Goal: Find specific page/section: Find specific page/section

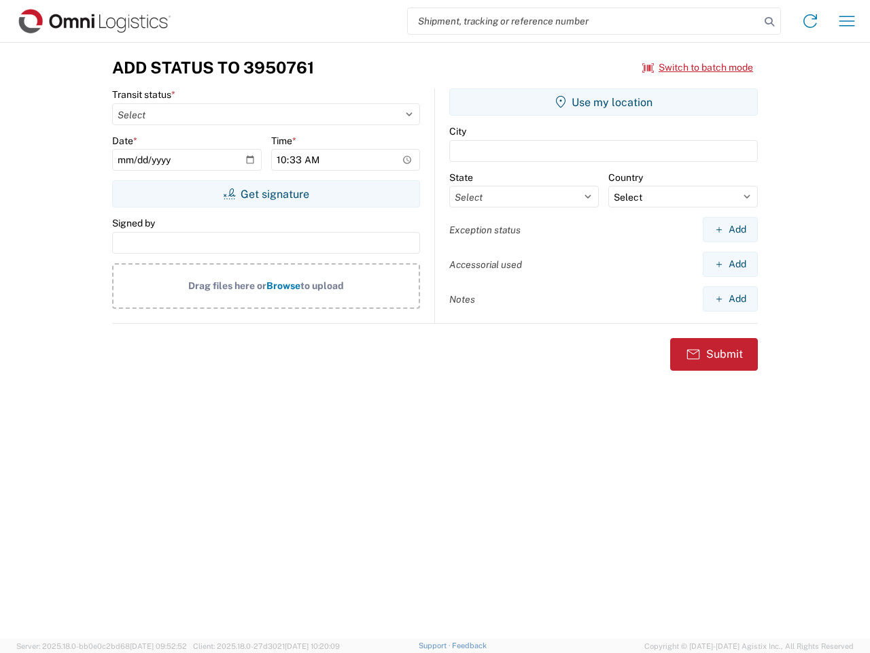
click at [584, 21] on input "search" at bounding box center [584, 21] width 352 height 26
click at [770, 22] on icon at bounding box center [769, 21] width 19 height 19
click at [811, 21] on icon at bounding box center [811, 21] width 22 height 22
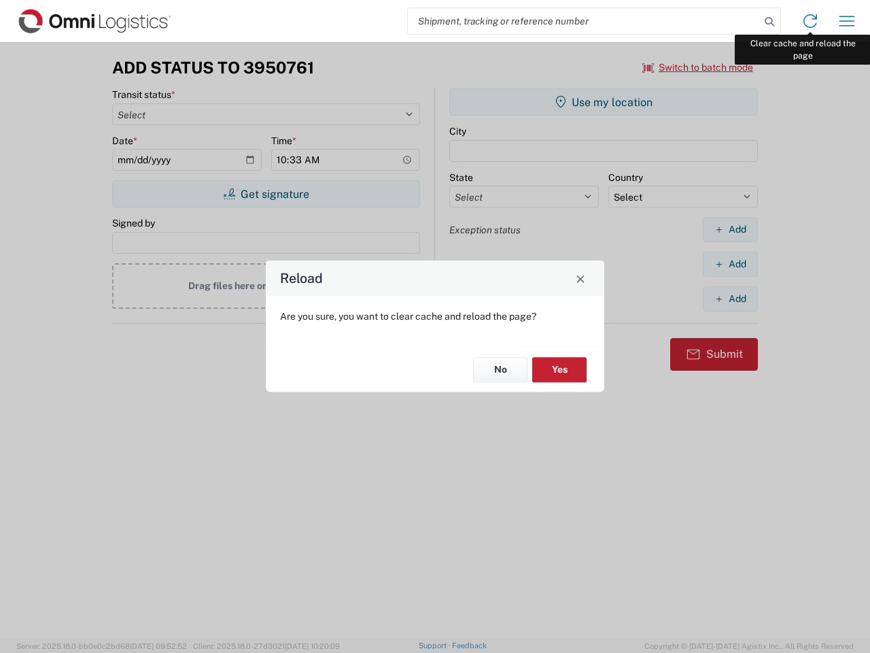
click at [847, 21] on div "Reload Are you sure, you want to clear cache and reload the page? No Yes" at bounding box center [435, 326] width 870 height 653
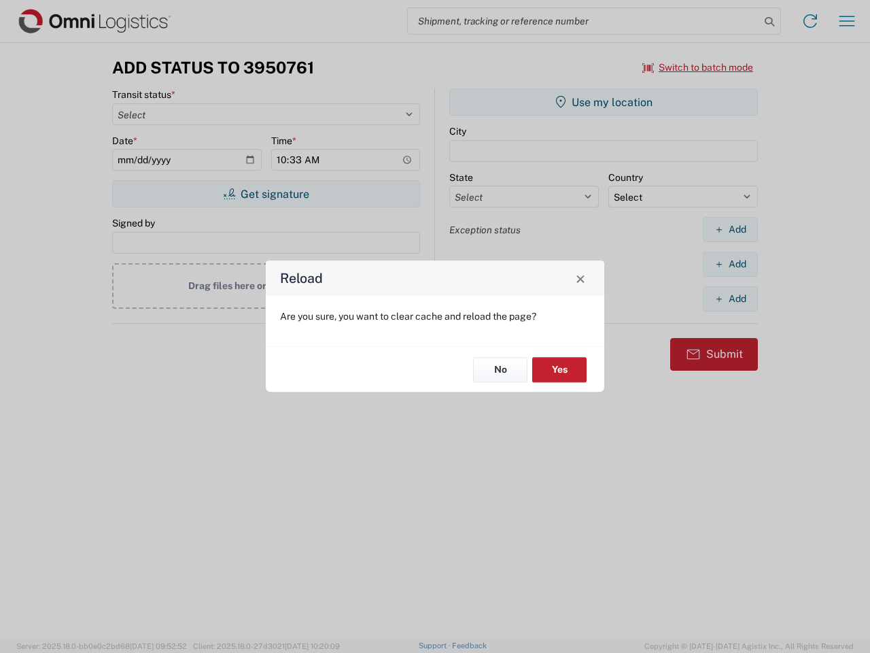
click at [698, 67] on div "Reload Are you sure, you want to clear cache and reload the page? No Yes" at bounding box center [435, 326] width 870 height 653
click at [266, 194] on div "Reload Are you sure, you want to clear cache and reload the page? No Yes" at bounding box center [435, 326] width 870 height 653
click at [604, 102] on div "Reload Are you sure, you want to clear cache and reload the page? No Yes" at bounding box center [435, 326] width 870 height 653
click at [730, 229] on div "Reload Are you sure, you want to clear cache and reload the page? No Yes" at bounding box center [435, 326] width 870 height 653
click at [730, 264] on div "Reload Are you sure, you want to clear cache and reload the page? No Yes" at bounding box center [435, 326] width 870 height 653
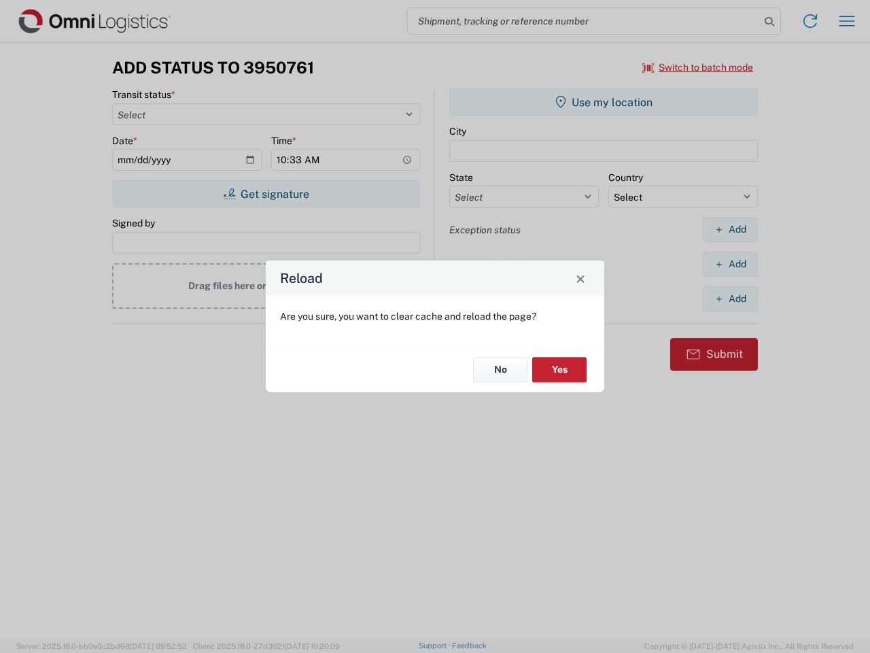
click at [730, 299] on div "Reload Are you sure, you want to clear cache and reload the page? No Yes" at bounding box center [435, 326] width 870 height 653
